Goal: Transaction & Acquisition: Obtain resource

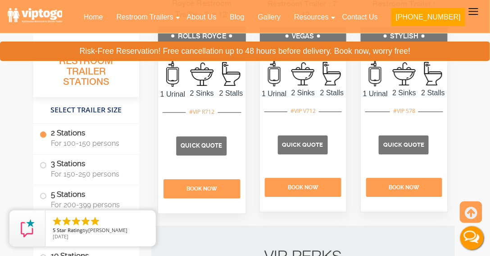
scroll to position [644, 0]
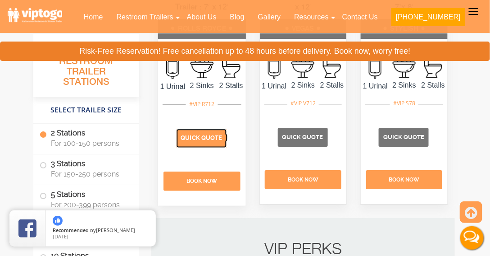
click at [193, 141] on span "Quick Quote" at bounding box center [201, 137] width 41 height 7
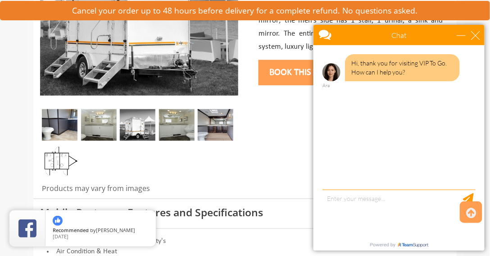
scroll to position [232, 0]
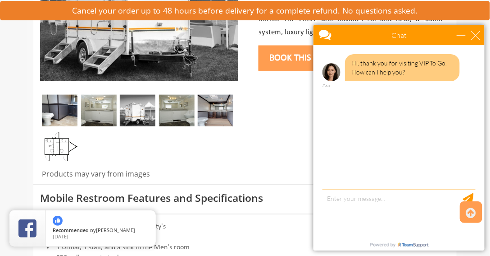
click at [54, 108] on img at bounding box center [60, 111] width 36 height 32
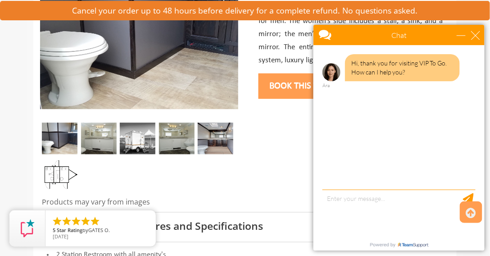
scroll to position [206, 0]
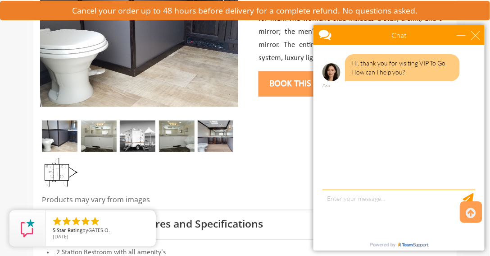
click at [108, 136] on img at bounding box center [99, 136] width 36 height 32
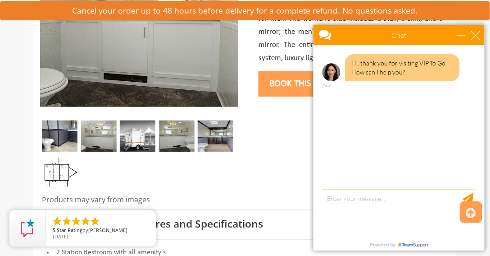
click at [132, 133] on img at bounding box center [138, 136] width 36 height 32
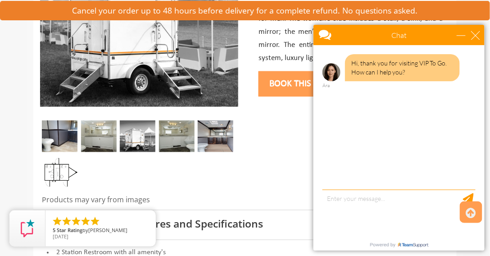
click at [173, 126] on img at bounding box center [177, 136] width 36 height 32
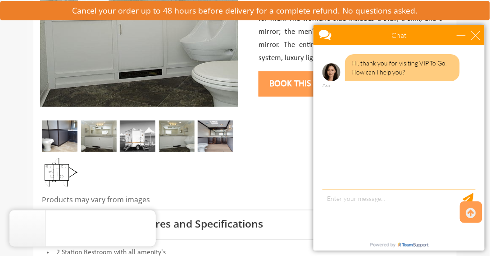
click at [221, 124] on img at bounding box center [216, 136] width 36 height 32
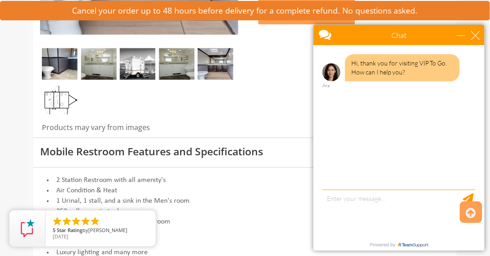
scroll to position [283, 0]
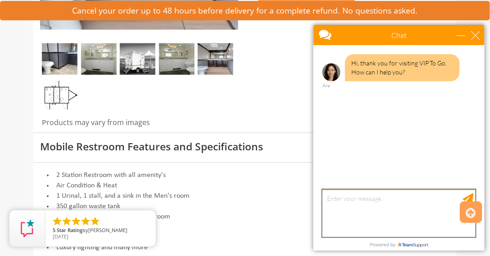
click at [351, 199] on textarea "type your message" at bounding box center [398, 212] width 153 height 47
type textarea "Hello,"
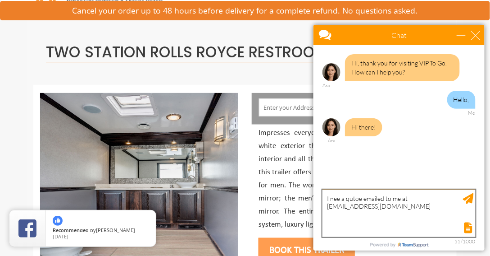
scroll to position [51, 0]
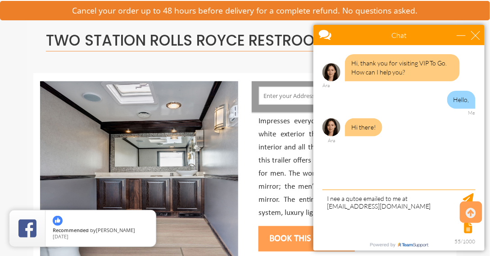
drag, startPoint x: 355, startPoint y: 205, endPoint x: 352, endPoint y: 229, distance: 23.7
click at [352, 229] on div at bounding box center [398, 226] width 155 height 13
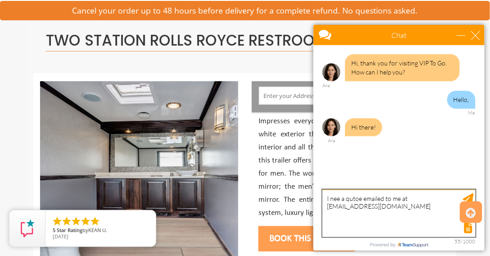
click at [360, 197] on textarea "I nee a qutoe emailed to me at Sandramann113@yahoo.com" at bounding box center [398, 212] width 153 height 47
click at [413, 203] on textarea "I nee a quote emailed to me at Sandramann113@yahoo.com" at bounding box center [398, 212] width 153 height 47
type textarea "I nee a quote emailed to me at Sandramann113@yahoo.com for a two station rolls …"
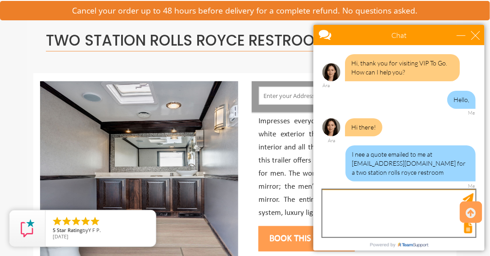
scroll to position [26, 0]
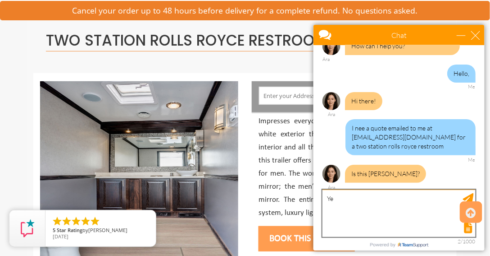
type textarea "Yes"
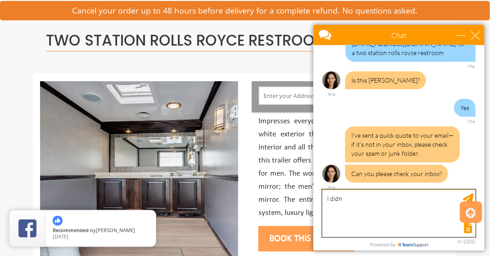
scroll to position [147, 0]
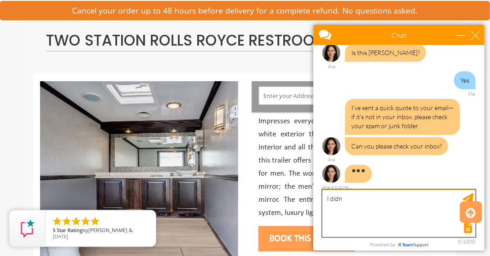
drag, startPoint x: 351, startPoint y: 196, endPoint x: 604, endPoint y: 221, distance: 254.2
click html "Chat Email sandramann113@yahoo.com Your Question * Email * sandramann113@yahoo.…"
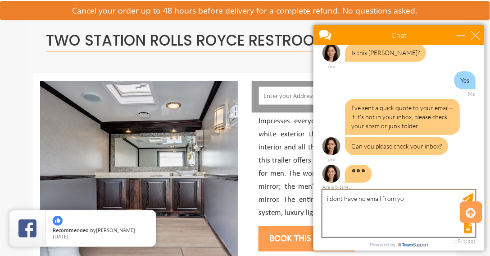
type textarea "i dont have no email from you"
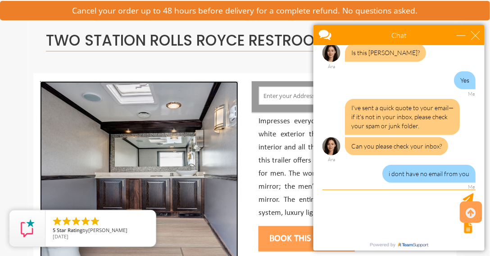
click at [186, 233] on img at bounding box center [139, 171] width 198 height 180
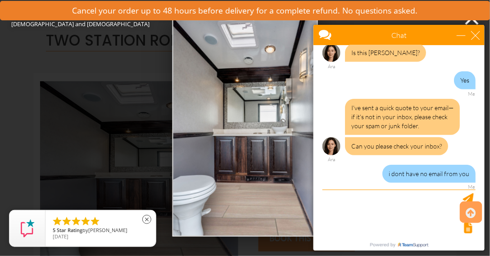
click at [136, 213] on div "     5 Star Rating by CHRISTINE G. 10/23/23 close" at bounding box center [101, 228] width 110 height 36
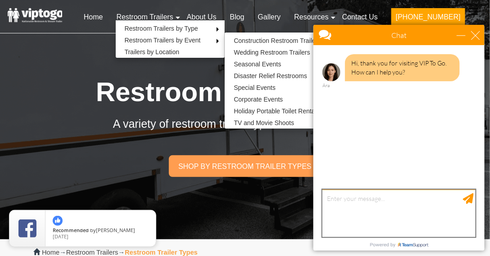
click at [333, 198] on textarea "type your message" at bounding box center [398, 212] width 153 height 47
click at [339, 199] on textarea "Thius is Sandra again" at bounding box center [398, 212] width 153 height 47
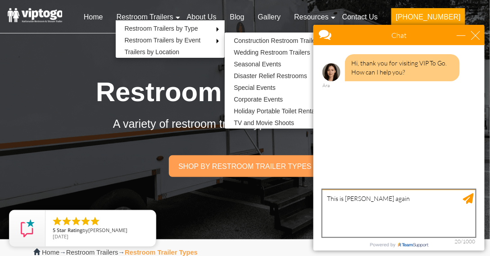
click at [376, 198] on textarea "This is Sandra again" at bounding box center [398, 212] width 153 height 47
click at [379, 197] on textarea "This is Sandra again" at bounding box center [398, 212] width 153 height 47
drag, startPoint x: 389, startPoint y: 206, endPoint x: 395, endPoint y: 212, distance: 8.6
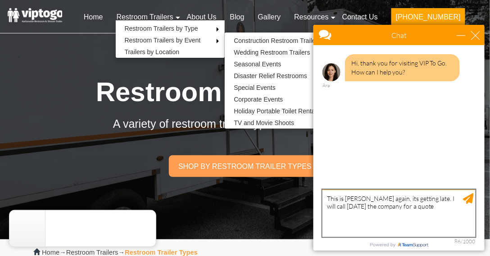
click at [425, 204] on textarea "This is Sandra again, its getting late. I will call tomorrow the company for a …" at bounding box center [398, 212] width 153 height 47
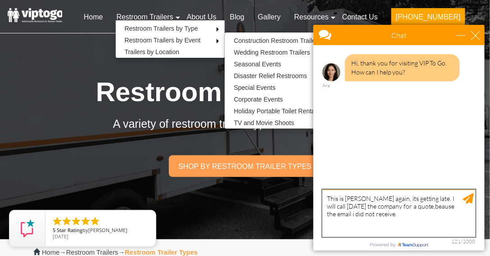
drag, startPoint x: 421, startPoint y: 207, endPoint x: 421, endPoint y: 213, distance: 6.3
click at [421, 213] on textarea "This is Sandra again, its getting late. I will call tomorrow the company for a …" at bounding box center [398, 212] width 153 height 47
click at [421, 205] on textarea "This is Sandra again, its getting late. I will call tomorrow the company for a …" at bounding box center [398, 212] width 153 height 47
type textarea "This is Sandra again, its getting late. I will call tomorrow the company for a …"
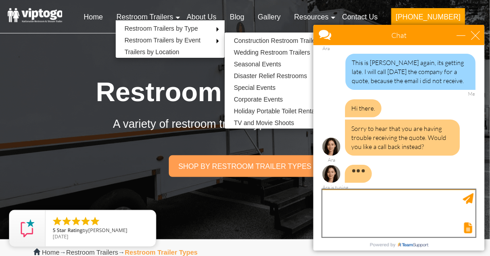
scroll to position [10, 0]
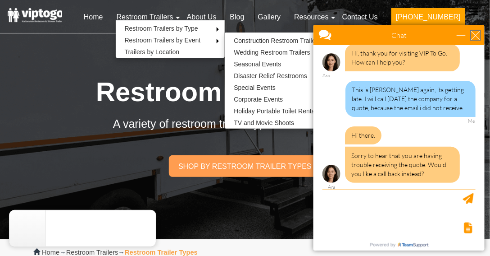
click at [473, 30] on div "close" at bounding box center [475, 34] width 9 height 9
type input "Continue Chat"
type input "End Chat"
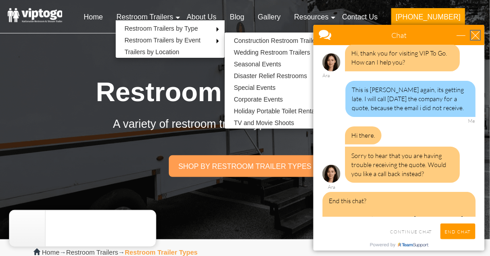
scroll to position [46, 0]
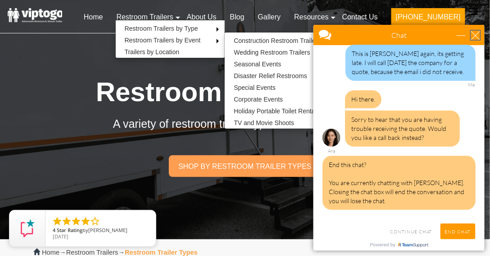
click at [476, 30] on div "close" at bounding box center [475, 34] width 9 height 9
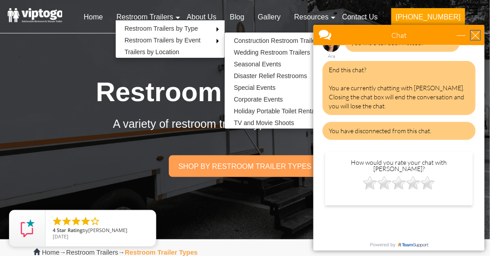
click at [475, 31] on div "close" at bounding box center [475, 34] width 9 height 9
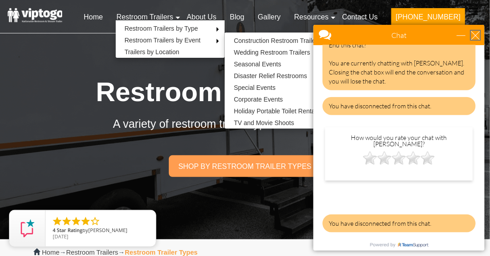
click at [475, 34] on div "close" at bounding box center [475, 34] width 9 height 9
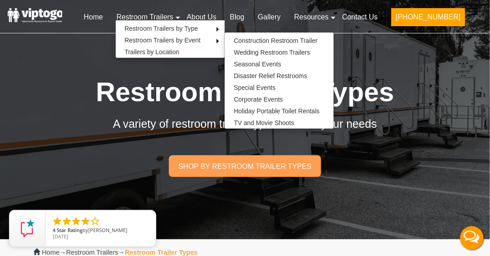
scroll to position [0, 0]
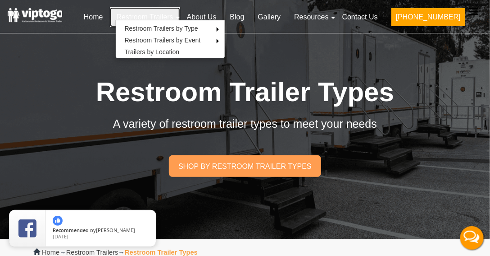
click at [180, 18] on link "Restroom Trailers" at bounding box center [145, 17] width 70 height 20
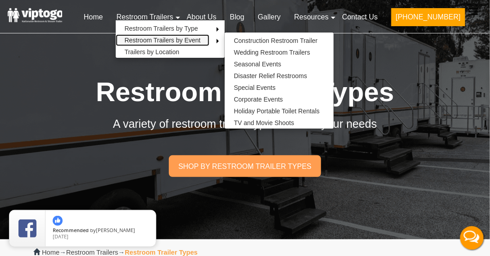
click at [184, 40] on link "Restroom Trailers by Event" at bounding box center [163, 40] width 94 height 12
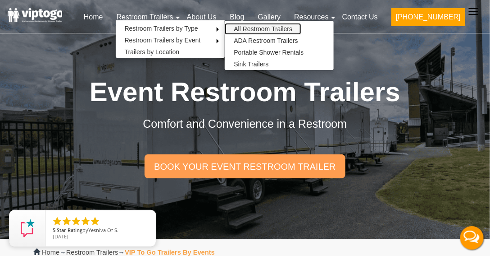
click at [289, 34] on link "All Restroom Trailers" at bounding box center [263, 29] width 77 height 12
click at [289, 32] on link "All Restroom Trailers" at bounding box center [263, 29] width 77 height 12
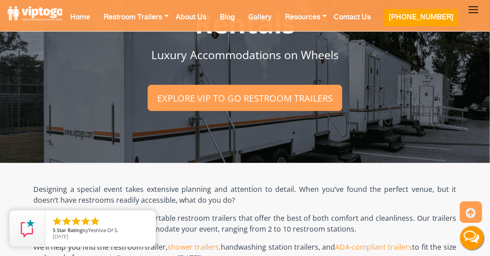
scroll to position [77, 0]
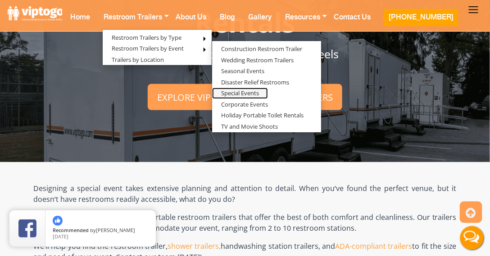
click at [261, 97] on link "Special Events" at bounding box center [240, 92] width 56 height 11
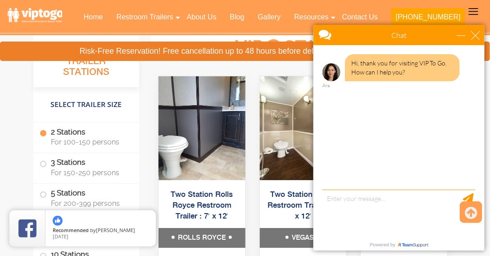
scroll to position [721, 0]
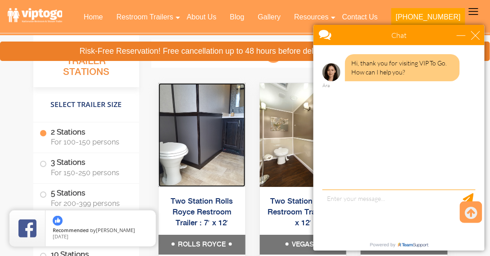
click at [188, 103] on img at bounding box center [202, 135] width 87 height 104
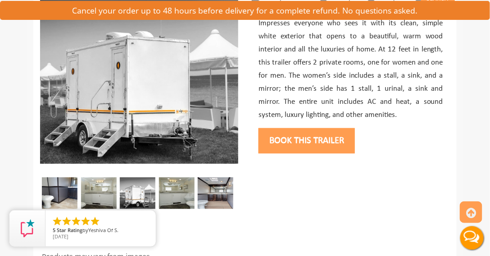
scroll to position [154, 0]
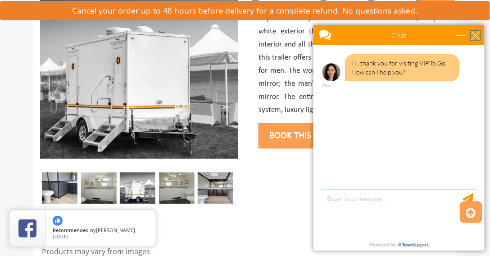
click at [475, 33] on div "close" at bounding box center [475, 34] width 9 height 9
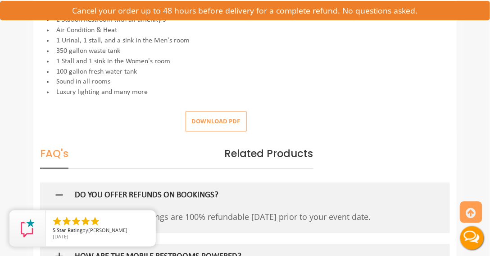
scroll to position [438, 0]
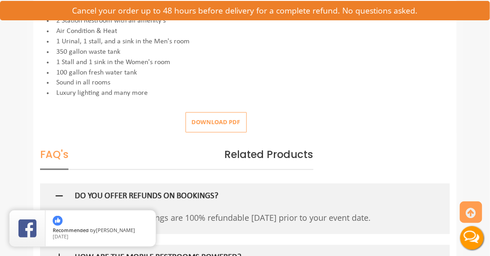
click at [197, 118] on button "Download pdf" at bounding box center [216, 122] width 61 height 20
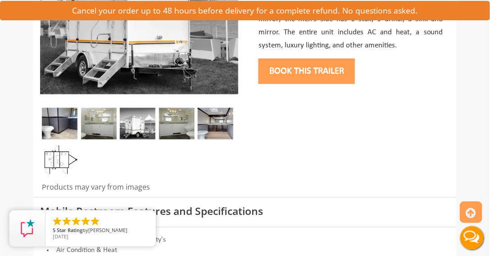
scroll to position [180, 0]
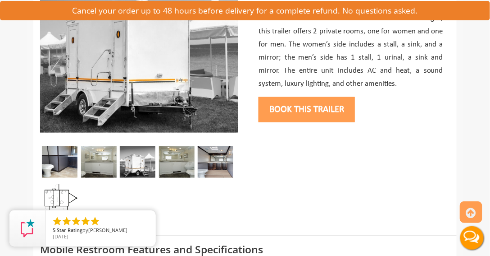
click at [103, 165] on img at bounding box center [99, 162] width 36 height 32
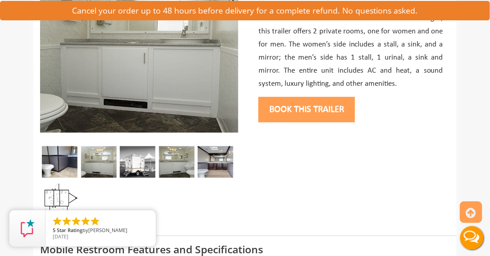
click at [160, 161] on img at bounding box center [177, 162] width 36 height 32
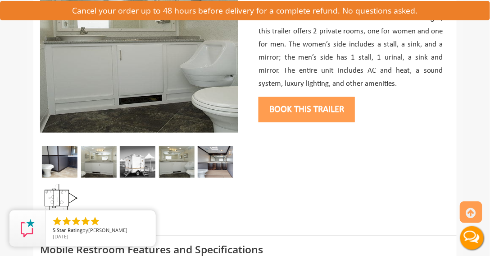
click at [183, 162] on img at bounding box center [177, 162] width 36 height 32
click at [212, 156] on img at bounding box center [216, 162] width 36 height 32
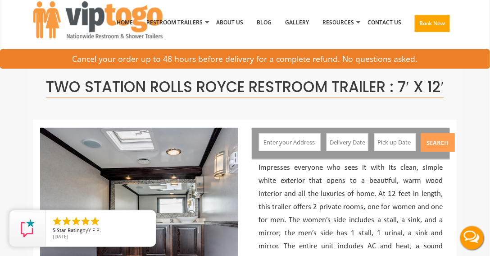
scroll to position [0, 0]
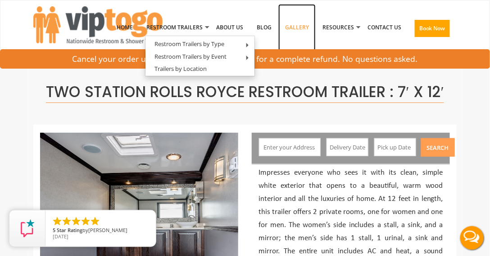
click at [289, 25] on link "Gallery" at bounding box center [297, 27] width 37 height 47
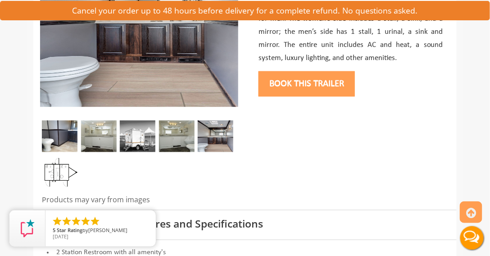
scroll to position [220, 0]
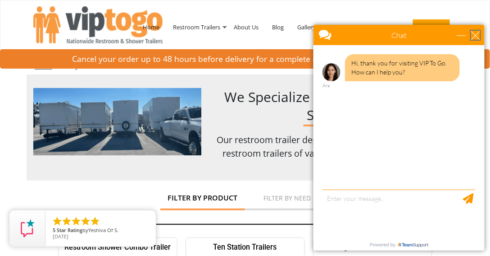
click at [474, 33] on div "close" at bounding box center [475, 34] width 9 height 9
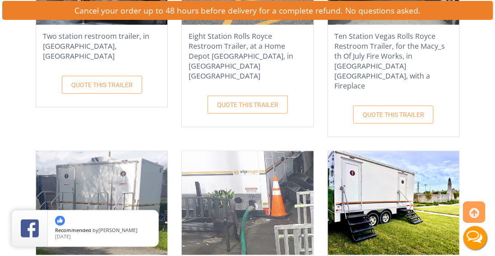
scroll to position [1056, 0]
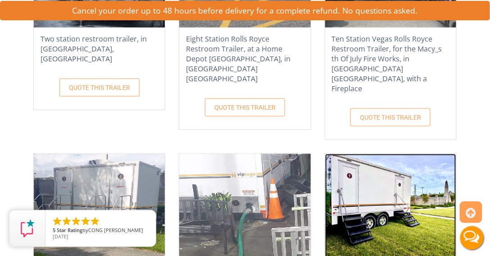
click at [371, 178] on img at bounding box center [390, 206] width 131 height 104
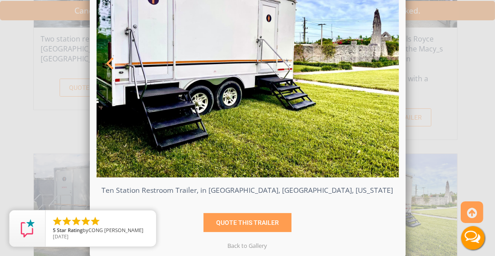
scroll to position [2, 0]
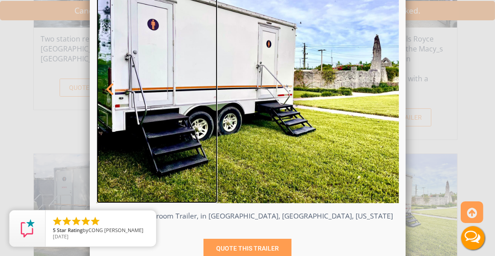
click at [207, 87] on link at bounding box center [156, 89] width 121 height 227
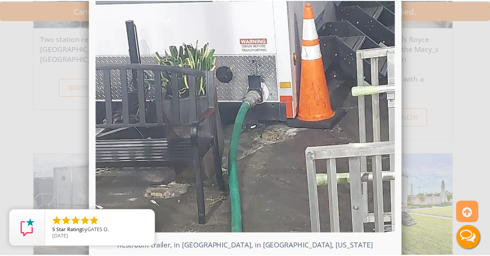
scroll to position [0, 0]
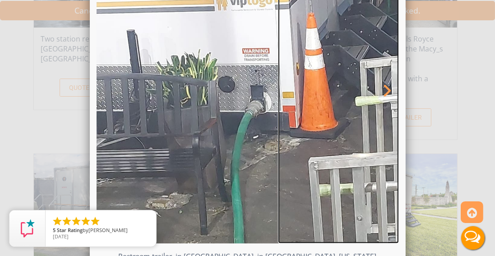
click at [380, 90] on span at bounding box center [386, 91] width 16 height 15
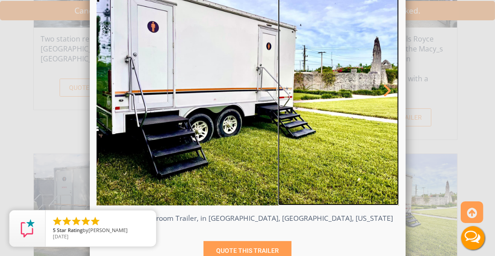
click at [381, 90] on span at bounding box center [386, 91] width 16 height 15
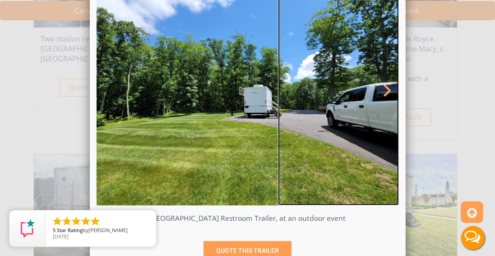
click at [381, 90] on span at bounding box center [386, 91] width 16 height 15
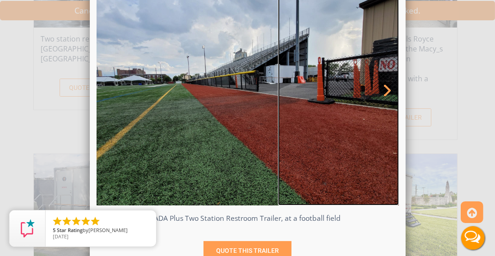
click at [381, 90] on span at bounding box center [386, 91] width 16 height 15
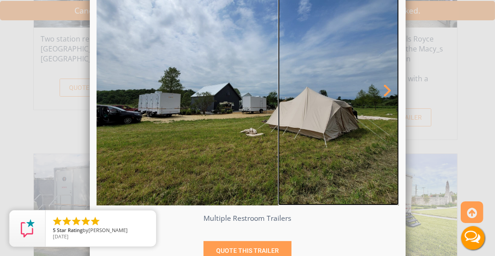
click at [381, 90] on span at bounding box center [386, 91] width 16 height 15
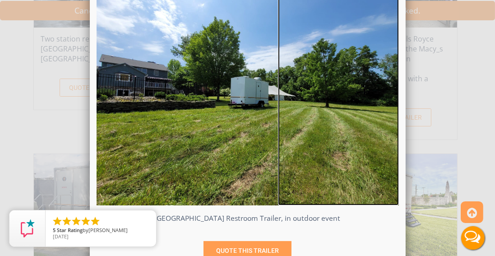
click at [381, 90] on span at bounding box center [386, 91] width 16 height 15
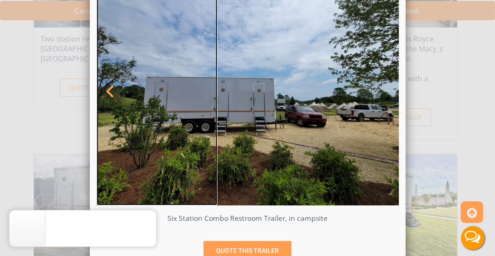
click at [116, 93] on link at bounding box center [156, 91] width 121 height 227
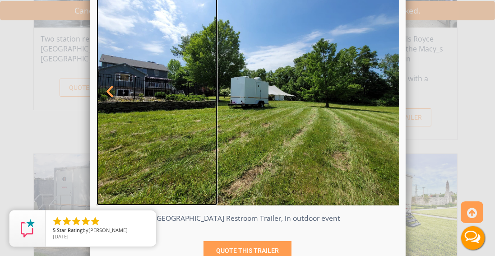
click at [115, 93] on link at bounding box center [156, 91] width 121 height 227
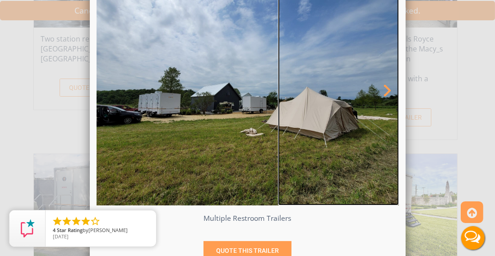
click at [386, 89] on span at bounding box center [386, 91] width 16 height 15
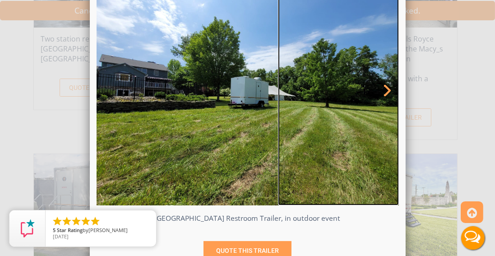
click at [386, 89] on span at bounding box center [386, 91] width 16 height 15
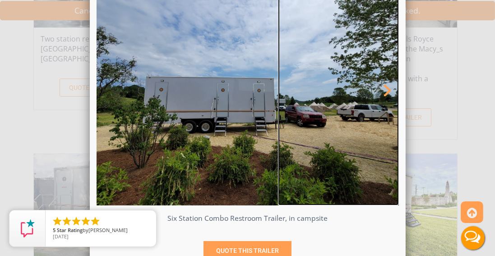
click at [386, 89] on span at bounding box center [386, 91] width 16 height 15
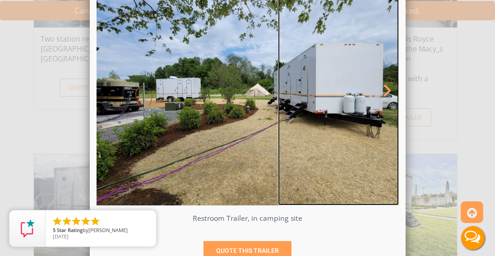
click at [386, 90] on span at bounding box center [386, 91] width 16 height 15
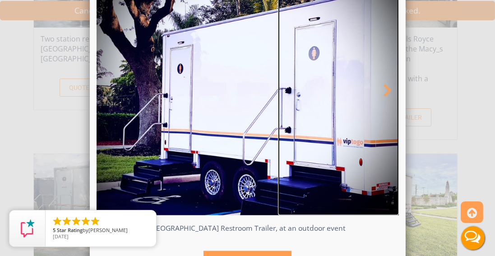
click at [386, 91] on span at bounding box center [386, 91] width 16 height 15
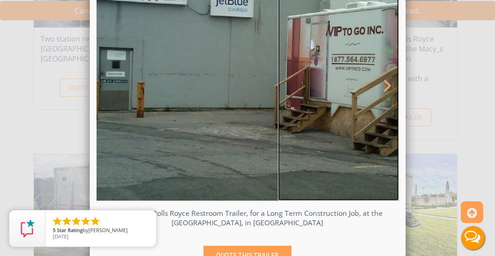
click at [384, 87] on span at bounding box center [386, 86] width 16 height 15
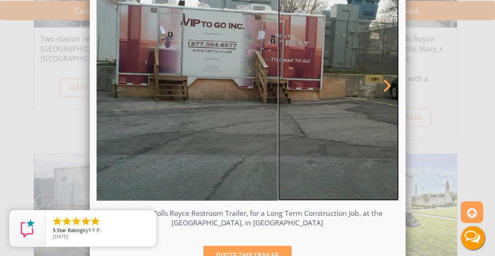
click at [384, 86] on span at bounding box center [386, 86] width 16 height 15
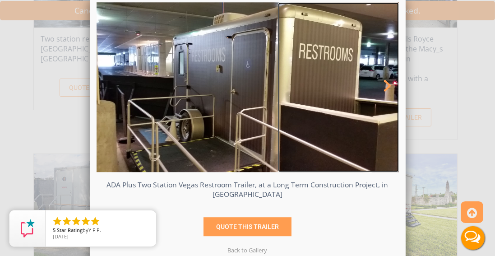
click at [384, 86] on span at bounding box center [386, 86] width 16 height 15
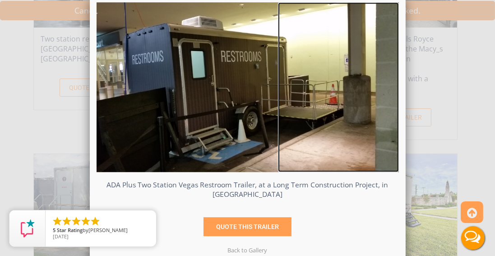
click at [384, 87] on span at bounding box center [386, 86] width 16 height 15
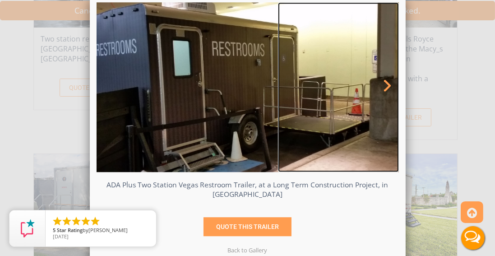
click at [384, 87] on span at bounding box center [386, 86] width 16 height 15
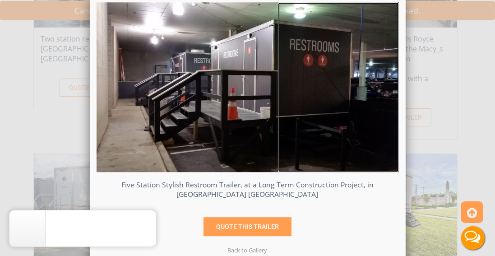
click at [384, 86] on span at bounding box center [386, 86] width 16 height 15
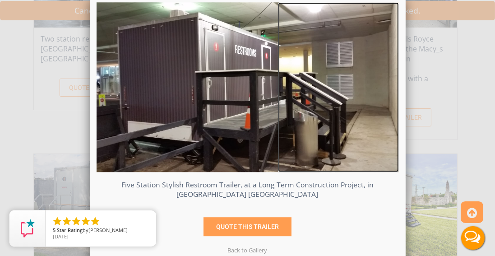
click at [384, 86] on span at bounding box center [386, 86] width 16 height 15
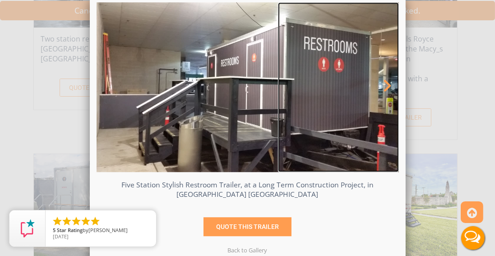
click at [384, 87] on span at bounding box center [386, 86] width 16 height 15
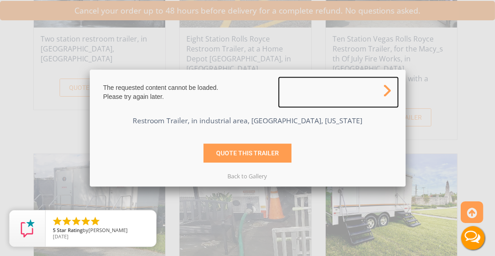
click at [384, 87] on span at bounding box center [386, 91] width 16 height 15
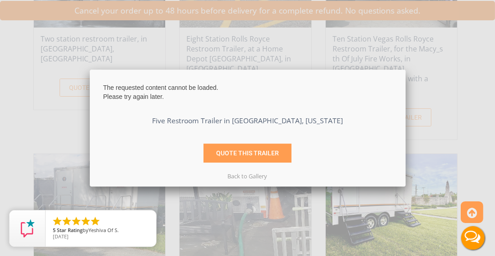
click at [231, 26] on div "The requested content cannot be loaded. Please try again later. Five Restroom T…" at bounding box center [247, 128] width 495 height 256
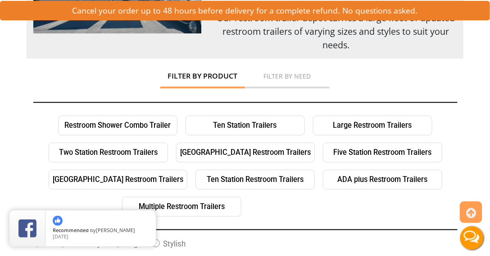
scroll to position [128, 0]
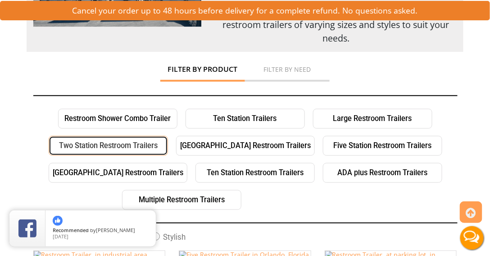
click at [94, 142] on link "Two Station Restroom Trailers" at bounding box center [108, 146] width 119 height 20
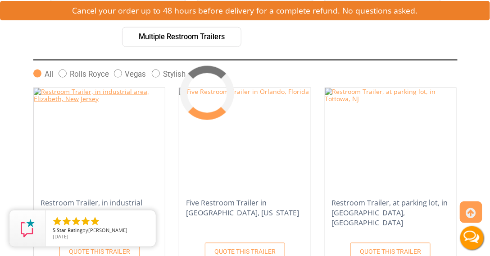
scroll to position [299, 0]
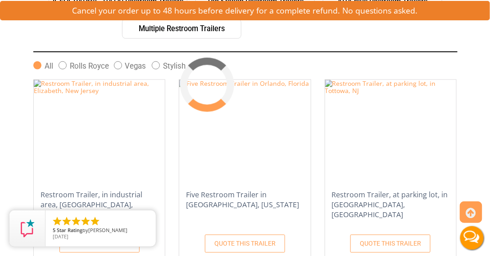
click at [67, 64] on span at bounding box center [63, 65] width 8 height 8
click at [0, 0] on input "Rolls Royce" at bounding box center [0, 0] width 0 height 0
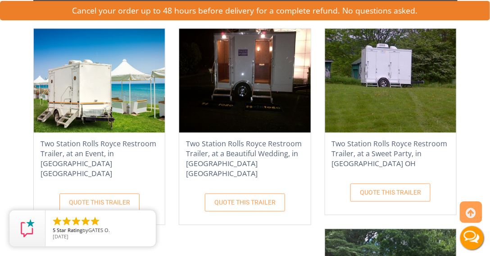
scroll to position [351, 0]
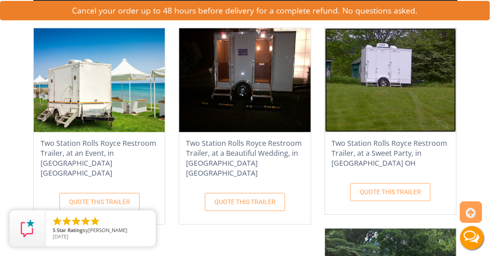
click at [381, 69] on img at bounding box center [390, 80] width 131 height 104
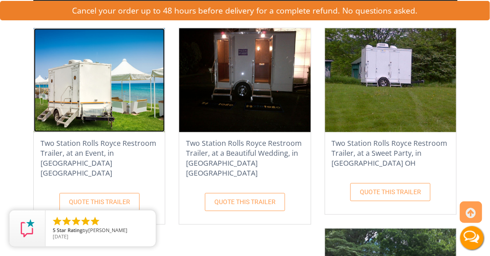
click at [86, 80] on img at bounding box center [99, 80] width 131 height 104
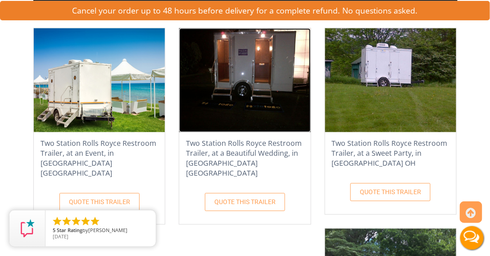
click at [245, 72] on img at bounding box center [244, 80] width 131 height 104
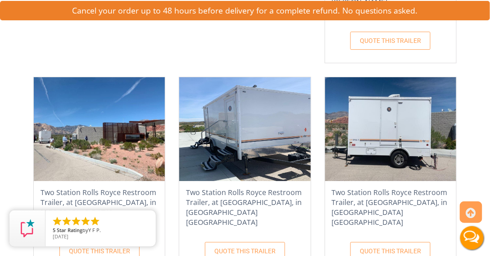
scroll to position [711, 0]
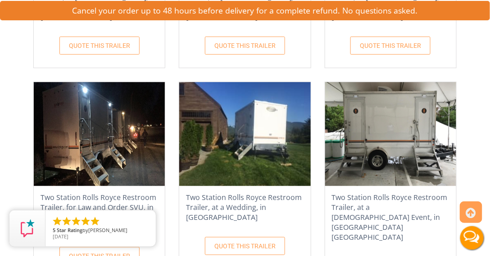
scroll to position [917, 0]
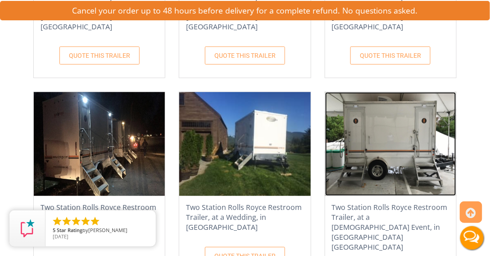
click at [325, 143] on img at bounding box center [390, 144] width 131 height 104
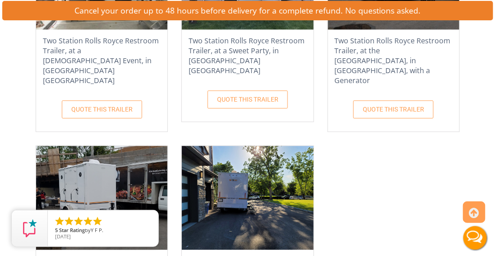
scroll to position [1381, 0]
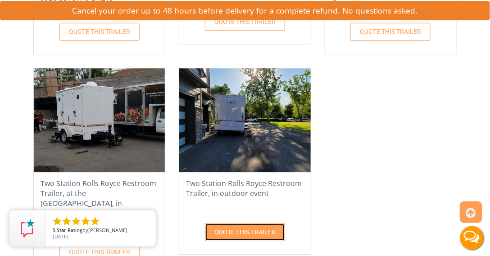
click at [205, 223] on link "QUOTE THIS TRAILER" at bounding box center [245, 232] width 80 height 18
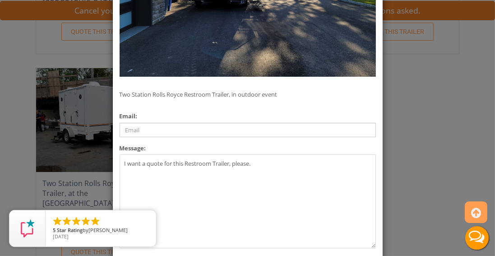
scroll to position [180, 0]
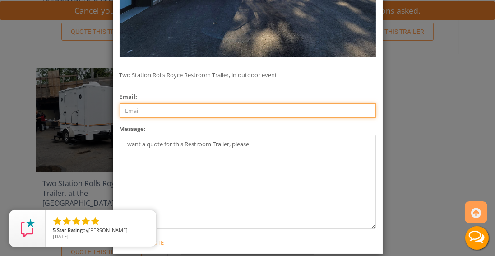
click at [138, 110] on input "email" at bounding box center [247, 110] width 256 height 14
type input "[EMAIL_ADDRESS][DOMAIN_NAME]"
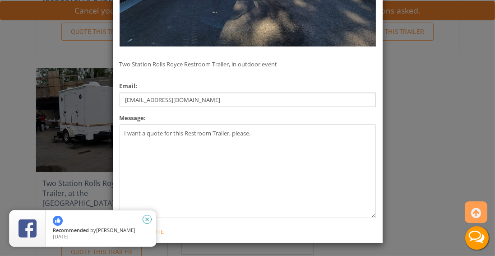
click at [147, 216] on icon "close" at bounding box center [146, 219] width 9 height 9
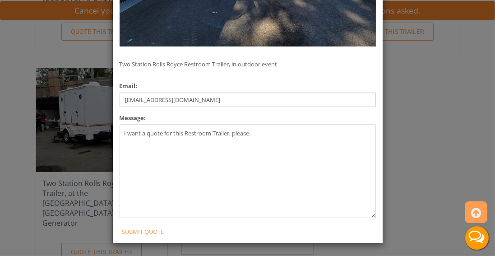
click at [146, 230] on span "Recommended Star Rating by Erin Finnerty" at bounding box center [101, 230] width 96 height 6
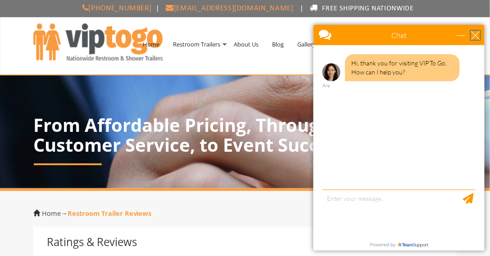
click at [480, 30] on div "close" at bounding box center [475, 34] width 9 height 9
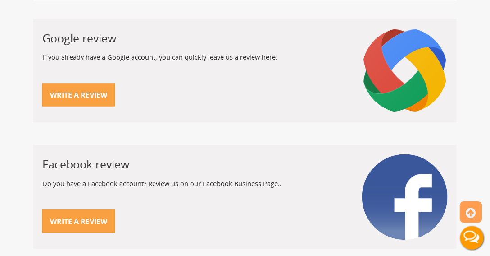
scroll to position [412, 0]
